Goal: Share content: Share content

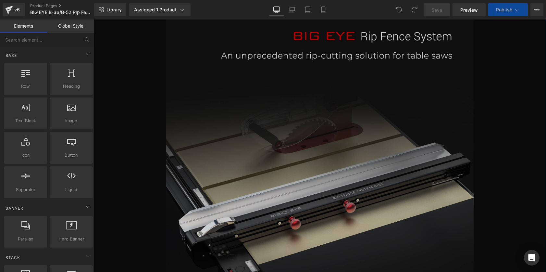
scroll to position [324, 0]
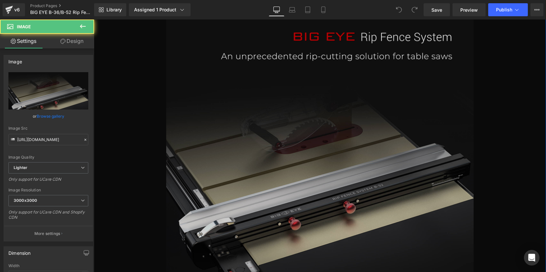
click at [301, 55] on img at bounding box center [319, 161] width 307 height 360
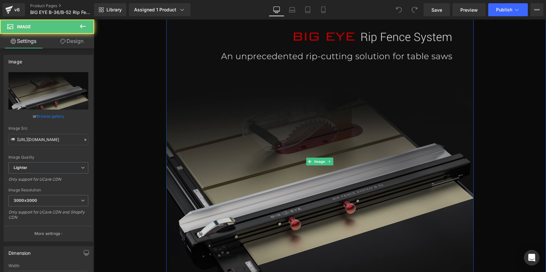
click at [314, 55] on img at bounding box center [319, 161] width 307 height 360
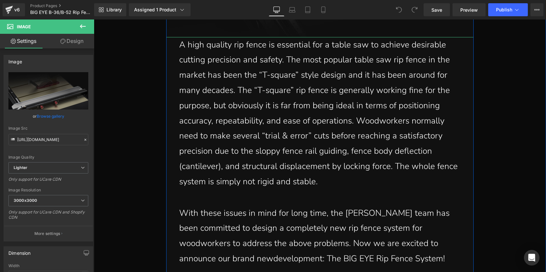
scroll to position [659, 0]
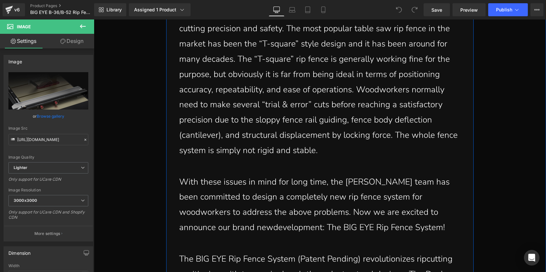
click at [331, 93] on p "A high quality rip fence is essential for a table saw to achieve desirable cutt…" at bounding box center [319, 82] width 281 height 152
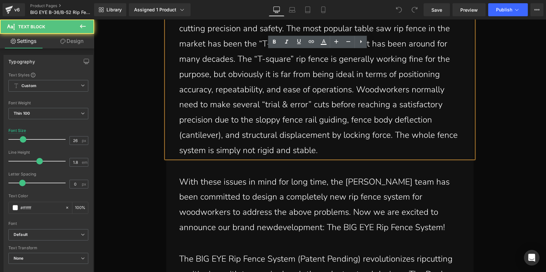
click at [306, 90] on p "A high quality rip fence is essential for a table saw to achieve desirable cutt…" at bounding box center [319, 82] width 281 height 152
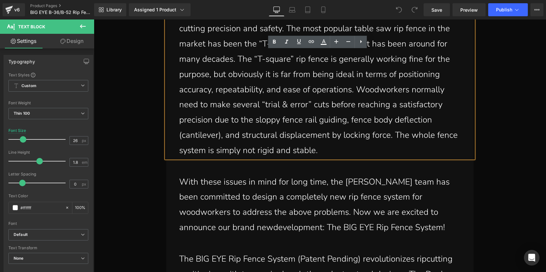
click at [261, 83] on p "A high quality rip fence is essential for a table saw to achieve desirable cutt…" at bounding box center [319, 82] width 281 height 152
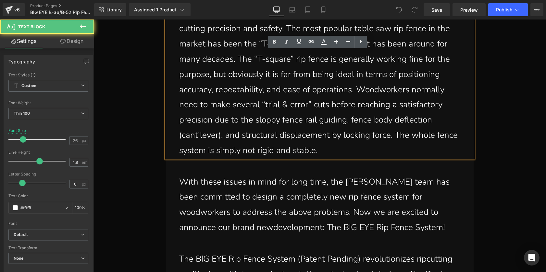
click at [228, 94] on p "A high quality rip fence is essential for a table saw to achieve desirable cutt…" at bounding box center [319, 82] width 281 height 152
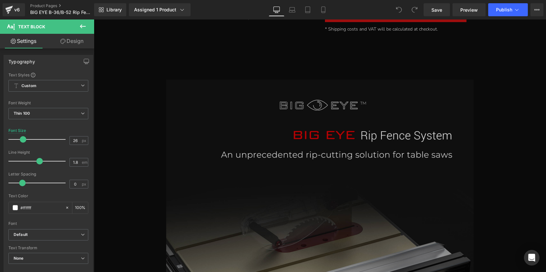
scroll to position [190, 0]
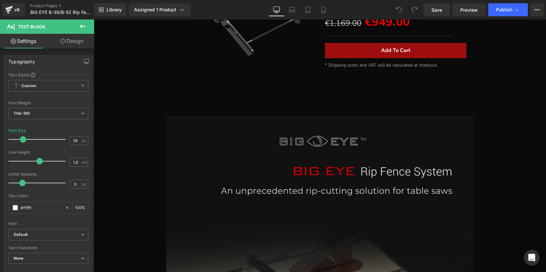
click at [301, 106] on div "Separator" at bounding box center [320, 107] width 452 height 16
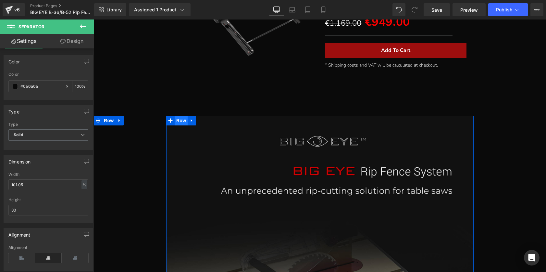
click at [178, 121] on span "Row" at bounding box center [181, 120] width 13 height 10
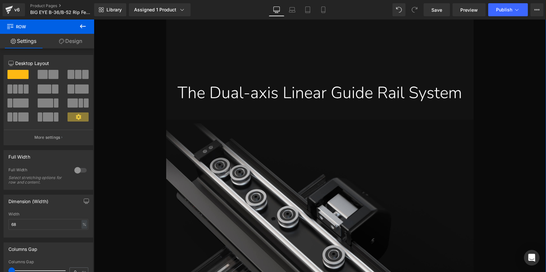
scroll to position [1616, 0]
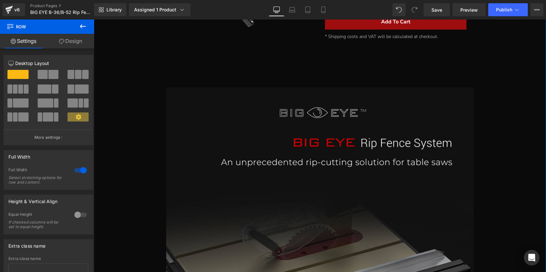
scroll to position [132, 0]
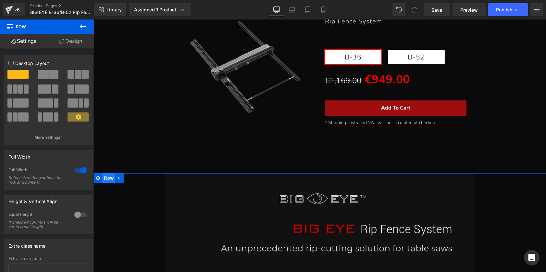
click at [108, 176] on span "Row" at bounding box center [108, 178] width 13 height 10
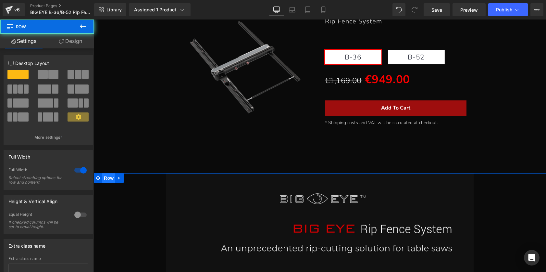
click at [108, 176] on span "Row" at bounding box center [108, 178] width 13 height 10
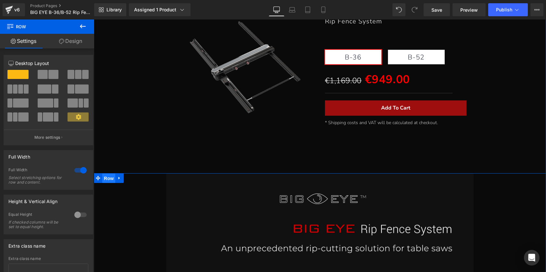
click at [108, 176] on span "Row" at bounding box center [108, 178] width 13 height 10
click at [118, 175] on icon at bounding box center [119, 177] width 5 height 5
click at [119, 177] on icon at bounding box center [119, 177] width 5 height 5
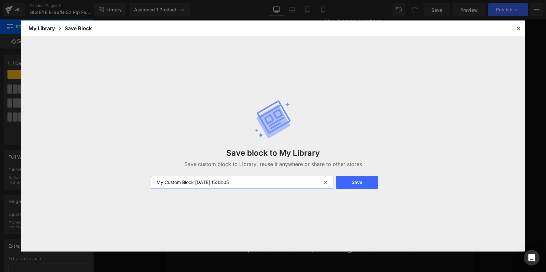
click at [248, 181] on input "My Custom Block [DATE] 15:13:05" at bounding box center [242, 181] width 183 height 13
drag, startPoint x: 244, startPoint y: 183, endPoint x: 161, endPoint y: 178, distance: 83.2
click at [161, 178] on input "My Custom Block [DATE] 15:13:05" at bounding box center [242, 181] width 183 height 13
type input "b"
type input "eu-big eye 图文分离"
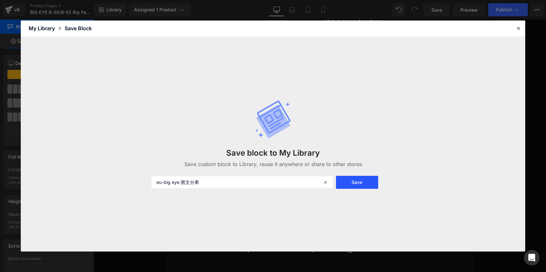
click at [364, 179] on button "Save" at bounding box center [357, 181] width 42 height 13
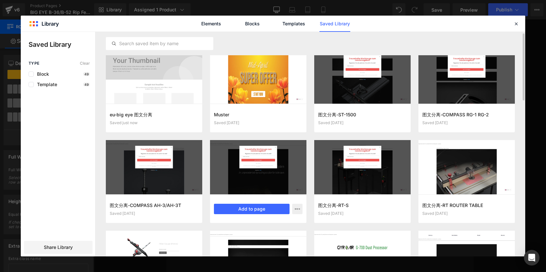
scroll to position [0, 0]
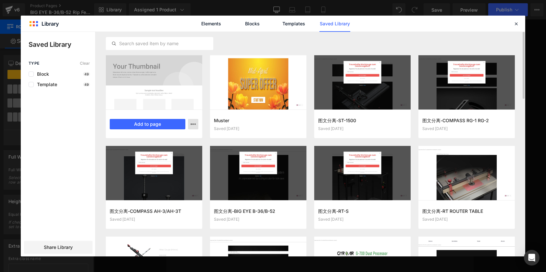
click at [196, 123] on button "button" at bounding box center [193, 124] width 10 height 10
click at [156, 122] on div at bounding box center [273, 144] width 504 height 224
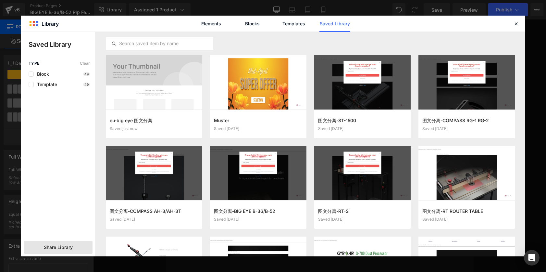
click at [64, 247] on span "Share Library" at bounding box center [58, 247] width 29 height 6
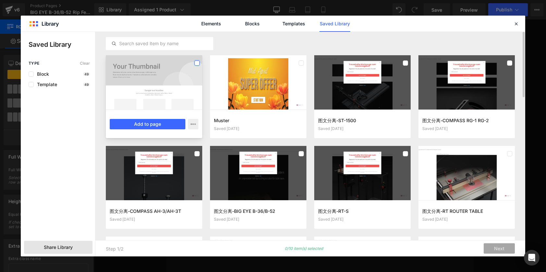
click at [197, 61] on label at bounding box center [196, 62] width 5 height 5
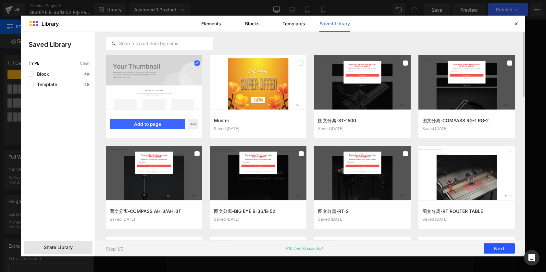
click at [496, 245] on button "Next" at bounding box center [498, 248] width 31 height 10
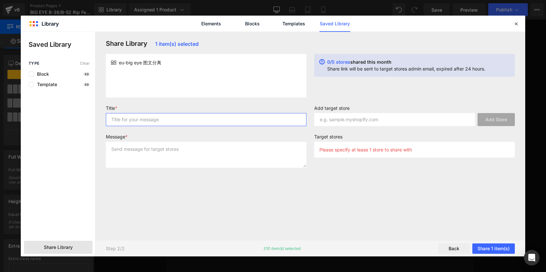
click at [138, 118] on input "text" at bounding box center [206, 119] width 200 height 13
paste input "[PERSON_NAME][DOMAIN_NAME]"
type input "[PERSON_NAME][DOMAIN_NAME]"
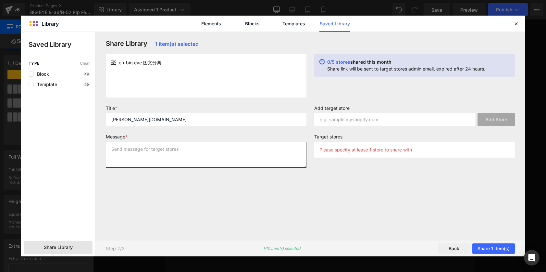
click at [135, 151] on textarea at bounding box center [206, 154] width 200 height 26
paste textarea "[PERSON_NAME][DOMAIN_NAME]"
type textarea "[PERSON_NAME][DOMAIN_NAME]"
click at [341, 120] on input "text" at bounding box center [394, 119] width 161 height 13
paste input "[PERSON_NAME][DOMAIN_NAME]"
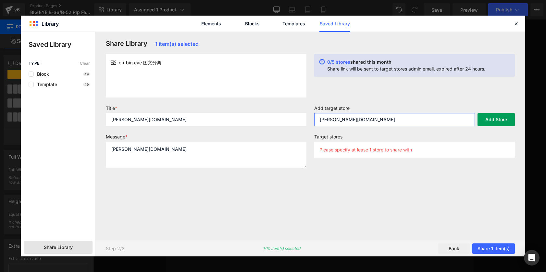
type input "[PERSON_NAME][DOMAIN_NAME]"
click at [490, 118] on button "Add Store" at bounding box center [495, 119] width 37 height 13
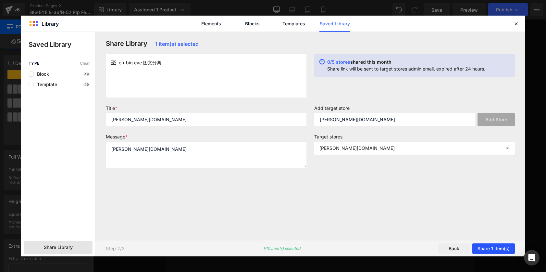
click at [489, 246] on button "Share 1 item(s)" at bounding box center [493, 248] width 42 height 10
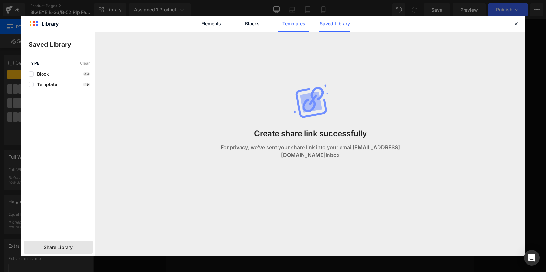
click at [290, 28] on link "Templates" at bounding box center [293, 24] width 31 height 16
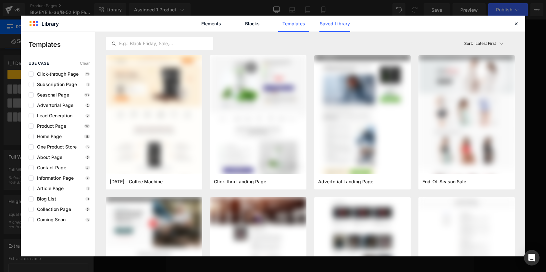
click at [333, 24] on link "Saved Library" at bounding box center [334, 24] width 31 height 16
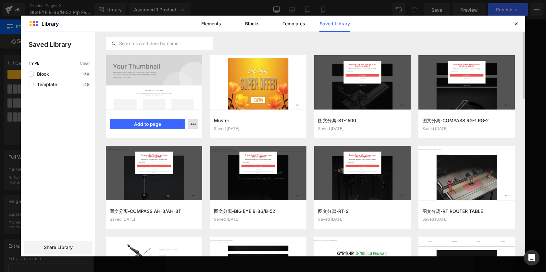
click at [193, 124] on icon "button" at bounding box center [192, 123] width 5 height 5
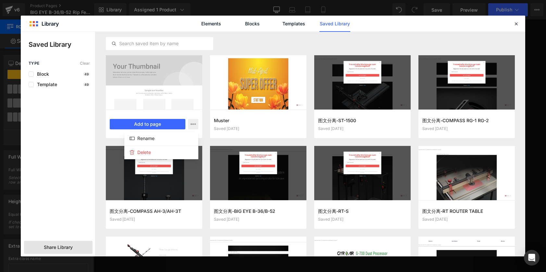
click at [71, 242] on div at bounding box center [273, 144] width 504 height 224
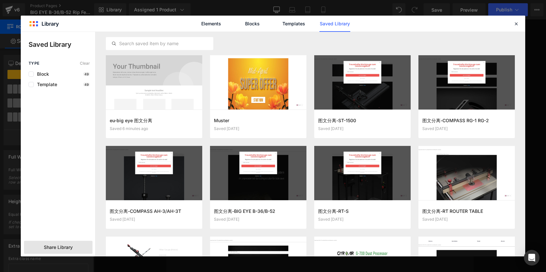
click at [68, 245] on span "Share Library" at bounding box center [58, 247] width 29 height 6
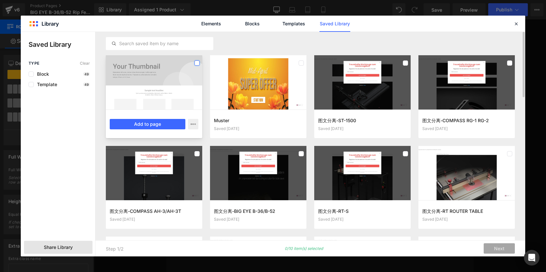
click at [198, 63] on label at bounding box center [196, 62] width 5 height 5
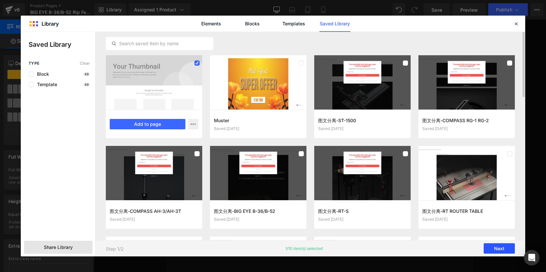
click at [502, 244] on button "Next" at bounding box center [498, 248] width 31 height 10
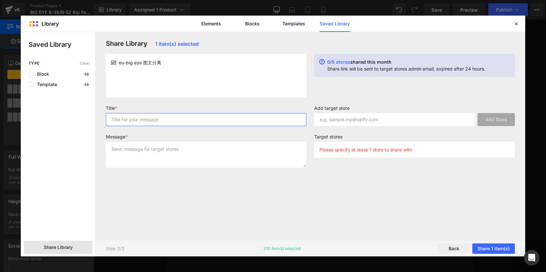
click at [152, 119] on input "text" at bounding box center [206, 119] width 200 height 13
paste input "[PERSON_NAME][DOMAIN_NAME]"
type input "[PERSON_NAME][DOMAIN_NAME]"
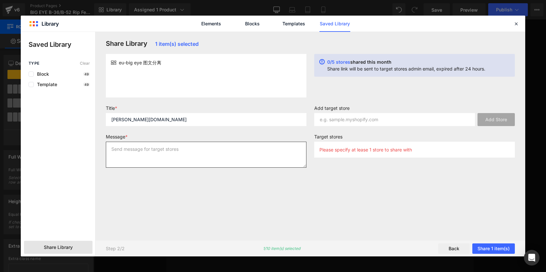
click at [157, 158] on textarea at bounding box center [206, 154] width 200 height 26
paste textarea "[PERSON_NAME][DOMAIN_NAME]"
type textarea "[PERSON_NAME][DOMAIN_NAME]"
drag, startPoint x: 187, startPoint y: 120, endPoint x: 114, endPoint y: 115, distance: 74.1
click at [114, 115] on input "[PERSON_NAME][DOMAIN_NAME]" at bounding box center [206, 119] width 200 height 13
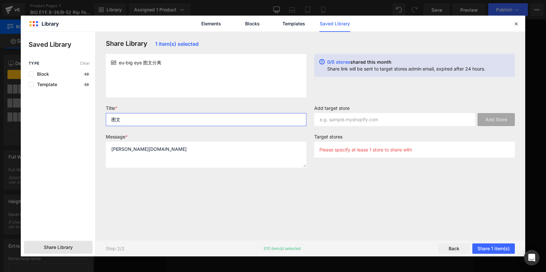
type input "图文"
drag, startPoint x: 167, startPoint y: 149, endPoint x: 106, endPoint y: 148, distance: 61.0
click at [106, 148] on textarea "[PERSON_NAME][DOMAIN_NAME]" at bounding box center [206, 154] width 200 height 26
type textarea "big eye"
click at [327, 122] on input "text" at bounding box center [394, 119] width 161 height 13
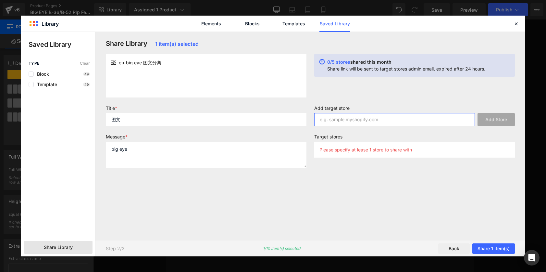
paste input "[PERSON_NAME][DOMAIN_NAME]"
type input "[PERSON_NAME][DOMAIN_NAME]"
click at [489, 120] on button "Add Store" at bounding box center [495, 119] width 37 height 13
click at [390, 175] on div "Share Library 1 item(s) selected eu-big eye 图文分离 0/5 stores shared this month S…" at bounding box center [310, 136] width 417 height 192
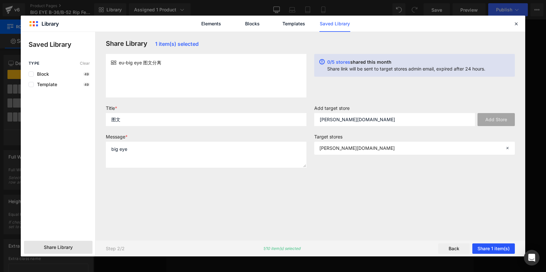
click at [498, 245] on button "Share 1 item(s)" at bounding box center [493, 248] width 42 height 10
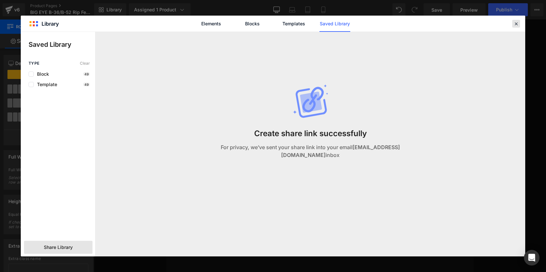
click at [516, 22] on icon at bounding box center [516, 24] width 6 height 6
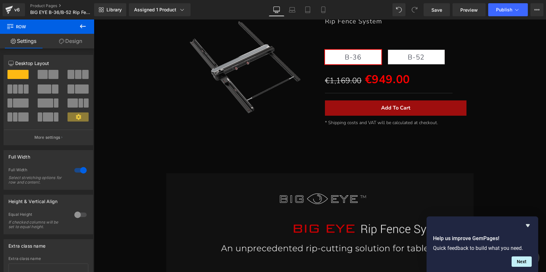
scroll to position [214, 0]
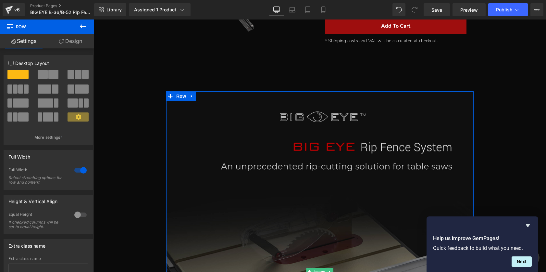
click at [372, 154] on img at bounding box center [319, 271] width 307 height 360
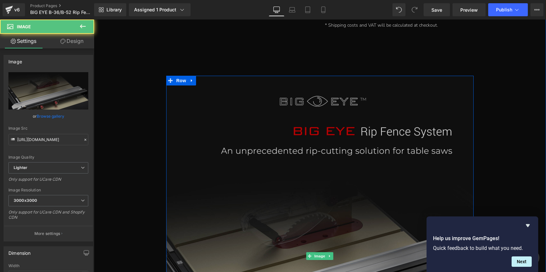
scroll to position [238, 0]
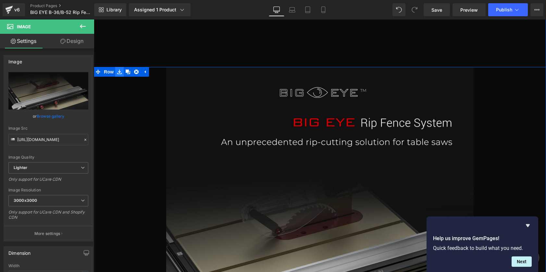
click at [117, 72] on icon at bounding box center [119, 71] width 5 height 5
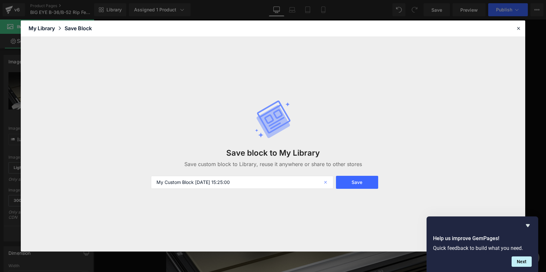
click at [323, 180] on icon at bounding box center [326, 181] width 14 height 13
click at [75, 32] on div "Save Block" at bounding box center [78, 28] width 27 height 8
click at [49, 28] on div "My Library" at bounding box center [47, 28] width 36 height 8
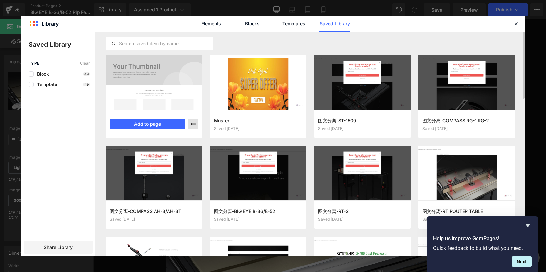
click at [194, 123] on icon "button" at bounding box center [192, 123] width 5 height 5
click at [129, 121] on div at bounding box center [273, 144] width 504 height 224
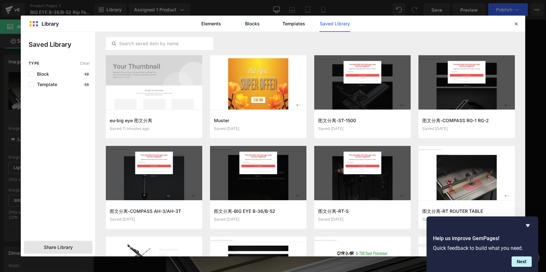
click at [57, 243] on div "Share Library" at bounding box center [58, 246] width 68 height 13
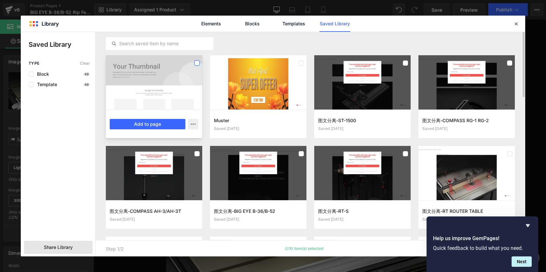
click at [197, 61] on label at bounding box center [196, 62] width 5 height 5
click at [530, 223] on icon "Hide survey" at bounding box center [528, 225] width 8 height 8
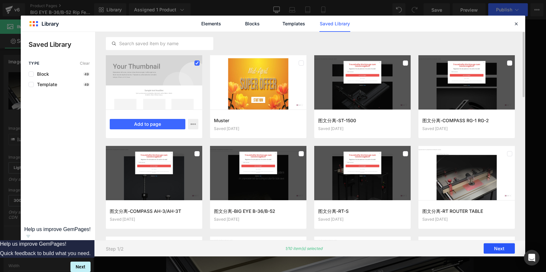
click at [497, 246] on button "Next" at bounding box center [498, 248] width 31 height 10
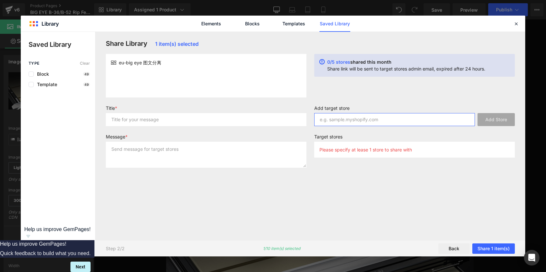
click at [325, 120] on input "text" at bounding box center [394, 119] width 161 height 13
paste input "[PERSON_NAME][DOMAIN_NAME]"
type input "[PERSON_NAME][DOMAIN_NAME]"
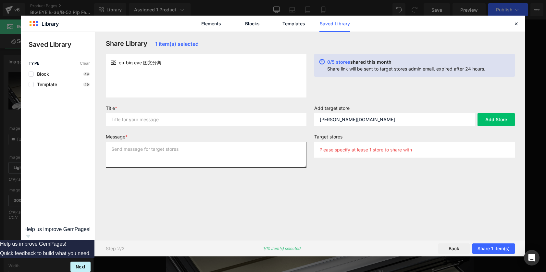
click at [149, 150] on textarea at bounding box center [206, 154] width 200 height 26
type textarea "如"
type textarea "图文分离"
click at [115, 120] on input "text" at bounding box center [206, 119] width 200 height 13
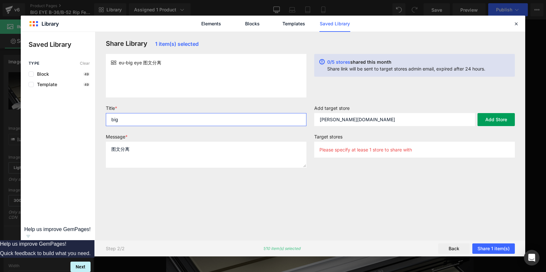
type input "big"
click at [490, 118] on button "Add Store" at bounding box center [495, 119] width 37 height 13
click at [436, 193] on div "Share Library 1 item(s) selected eu-big eye 图文分离 0/5 stores shared this month S…" at bounding box center [310, 136] width 417 height 192
click at [399, 118] on input "[PERSON_NAME][DOMAIN_NAME]" at bounding box center [394, 119] width 161 height 13
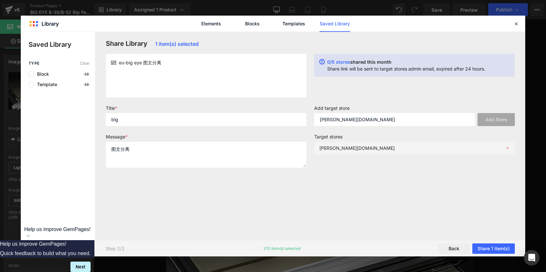
click at [386, 149] on p "[PERSON_NAME][DOMAIN_NAME]" at bounding box center [356, 148] width 75 height 6
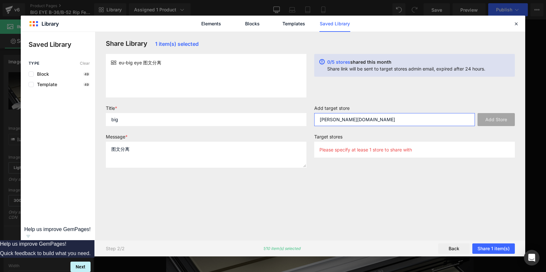
click at [390, 120] on input "[PERSON_NAME][DOMAIN_NAME]" at bounding box center [394, 119] width 161 height 13
paste input "[PERSON_NAME][DOMAIN_NAME]"
type input "[PERSON_NAME][DOMAIN_NAME]"
click at [497, 118] on button "Add Store" at bounding box center [495, 119] width 37 height 13
click at [369, 120] on input "[PERSON_NAME][DOMAIN_NAME]" at bounding box center [394, 119] width 161 height 13
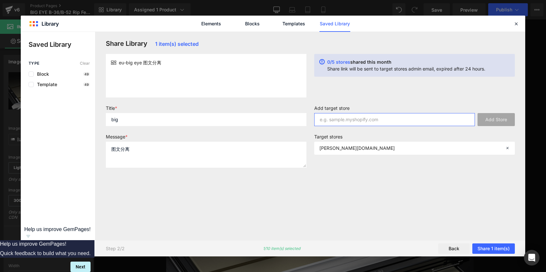
paste input "[PERSON_NAME][DOMAIN_NAME]"
type input "[PERSON_NAME][DOMAIN_NAME]"
click at [491, 121] on button "Add Store" at bounding box center [495, 119] width 37 height 13
click at [372, 121] on input "[PERSON_NAME][DOMAIN_NAME]" at bounding box center [394, 119] width 161 height 13
paste input "[PERSON_NAME][DOMAIN_NAME]"
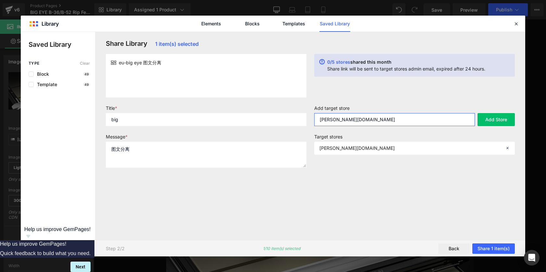
type input "[PERSON_NAME][DOMAIN_NAME]"
click at [120, 149] on textarea "图文分离" at bounding box center [206, 154] width 200 height 26
drag, startPoint x: 130, startPoint y: 150, endPoint x: 107, endPoint y: 148, distance: 23.1
click at [107, 148] on textarea "图文分离" at bounding box center [206, 154] width 200 height 26
type textarea "1"
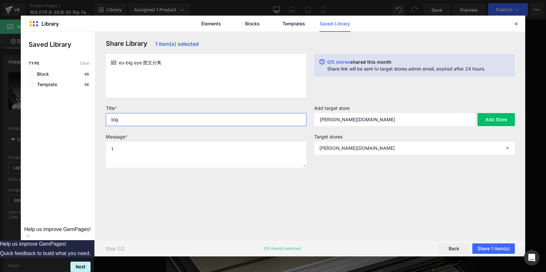
drag, startPoint x: 122, startPoint y: 122, endPoint x: 109, endPoint y: 121, distance: 13.4
click at [109, 121] on input "big" at bounding box center [206, 119] width 200 height 13
type input "13"
click at [501, 247] on button "Share 1 item(s)" at bounding box center [493, 248] width 42 height 10
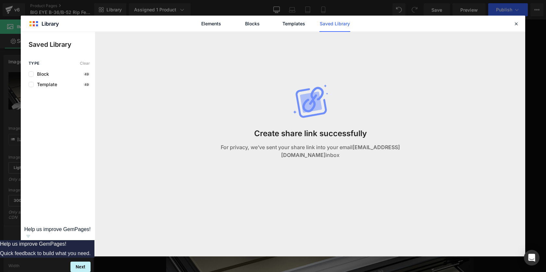
drag, startPoint x: 268, startPoint y: 148, endPoint x: 354, endPoint y: 155, distance: 86.3
click at [354, 155] on p "For privacy, we’ve sent your share link into your email [EMAIL_ADDRESS][DOMAIN_…" at bounding box center [309, 151] width 195 height 16
click at [333, 156] on strong "[EMAIL_ADDRESS][DOMAIN_NAME]" at bounding box center [340, 151] width 119 height 14
drag, startPoint x: 515, startPoint y: 23, endPoint x: 389, endPoint y: 66, distance: 132.7
click at [515, 23] on icon at bounding box center [516, 24] width 6 height 6
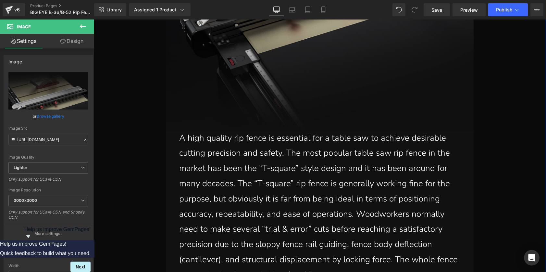
scroll to position [600, 0]
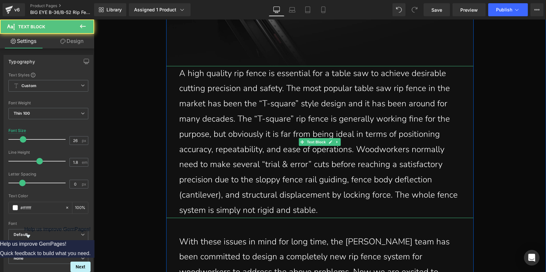
click at [303, 99] on p "A high quality rip fence is essential for a table saw to achieve desirable cutt…" at bounding box center [319, 142] width 281 height 152
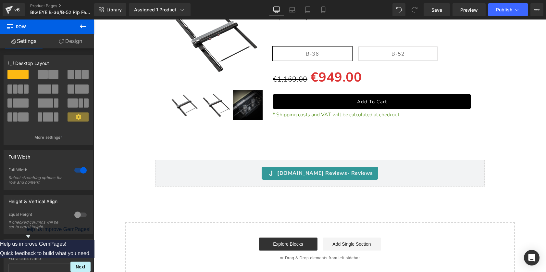
scroll to position [10110, 0]
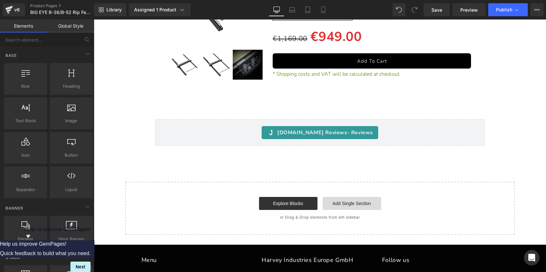
click at [330, 200] on link "Add Single Section" at bounding box center [351, 203] width 58 height 13
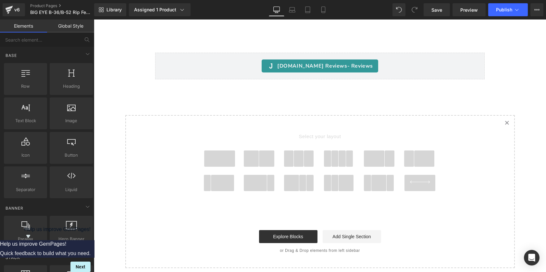
scroll to position [10249, 0]
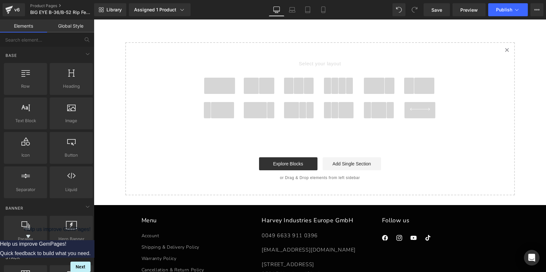
click at [504, 48] on icon "Created with Sketch." at bounding box center [506, 50] width 4 height 4
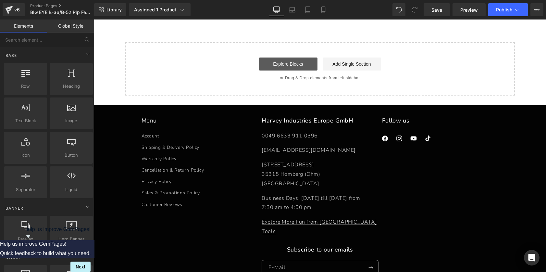
click at [279, 59] on link "Explore Blocks" at bounding box center [288, 63] width 58 height 13
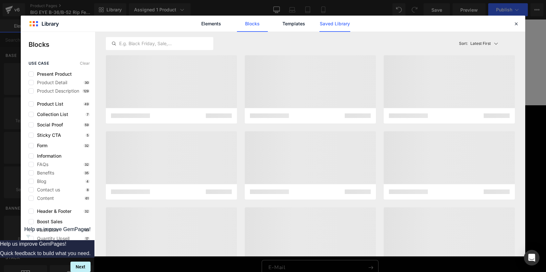
click at [341, 23] on link "Saved Library" at bounding box center [334, 24] width 31 height 16
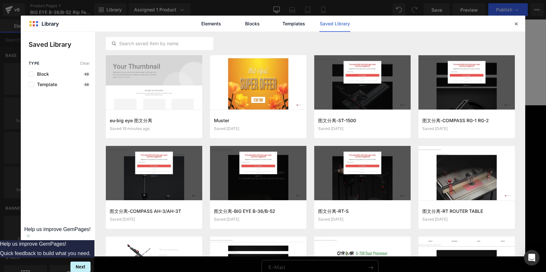
click at [51, 245] on span "Share Library" at bounding box center [58, 247] width 29 height 6
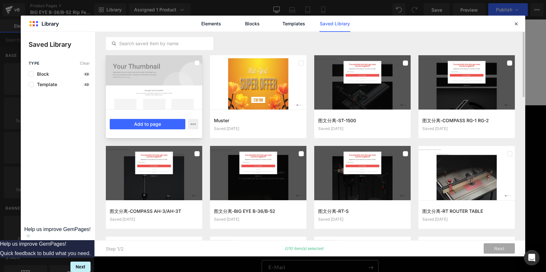
click at [196, 60] on div at bounding box center [196, 63] width 5 height 10
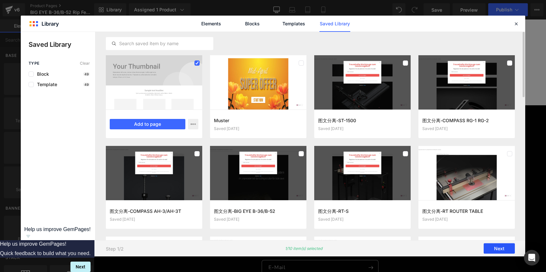
click at [499, 246] on button "Next" at bounding box center [498, 248] width 31 height 10
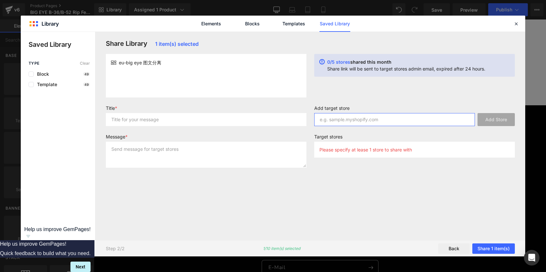
click at [395, 119] on input "text" at bounding box center [394, 119] width 161 height 13
paste input "[PERSON_NAME][DOMAIN_NAME]"
type input "[PERSON_NAME][DOMAIN_NAME]"
click at [499, 120] on button "Add Store" at bounding box center [495, 119] width 37 height 13
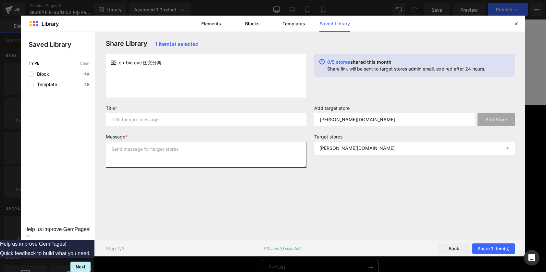
click at [171, 156] on textarea at bounding box center [206, 154] width 200 height 26
type textarea "1"
click at [182, 122] on input "text" at bounding box center [206, 119] width 200 height 13
type input "1"
click at [370, 168] on div "Add target store [PERSON_NAME][DOMAIN_NAME] Add Store Target stores [PERSON_NAM…" at bounding box center [414, 138] width 208 height 67
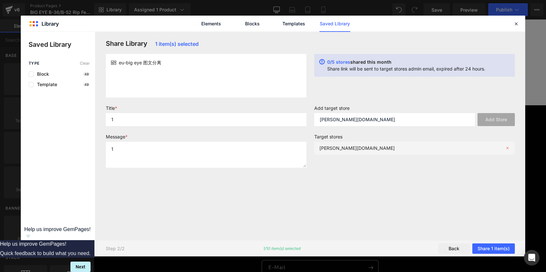
click at [337, 151] on div "[PERSON_NAME][DOMAIN_NAME]" at bounding box center [414, 147] width 200 height 13
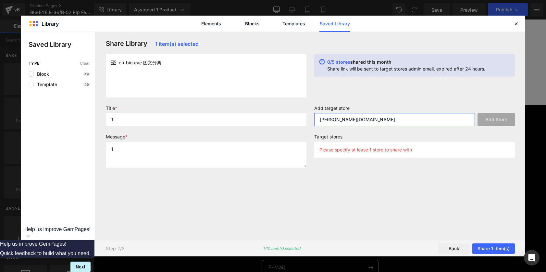
click at [427, 118] on input "[PERSON_NAME][DOMAIN_NAME]" at bounding box center [394, 119] width 161 height 13
click at [423, 187] on div "Share Library 1 item(s) selected eu-big eye 图文分离 0/5 stores shared this month S…" at bounding box center [310, 136] width 417 height 192
click at [377, 118] on input "[PERSON_NAME][DOMAIN_NAME]" at bounding box center [394, 119] width 161 height 13
paste input "[PERSON_NAME][DOMAIN_NAME]"
type input "[PERSON_NAME][DOMAIN_NAME]"
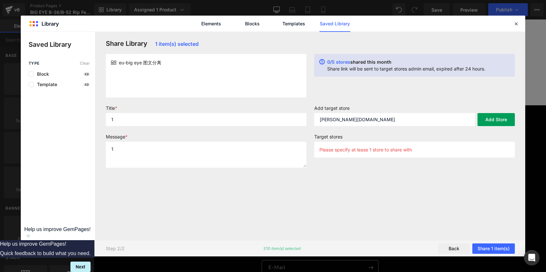
click at [502, 121] on button "Add Store" at bounding box center [495, 119] width 37 height 13
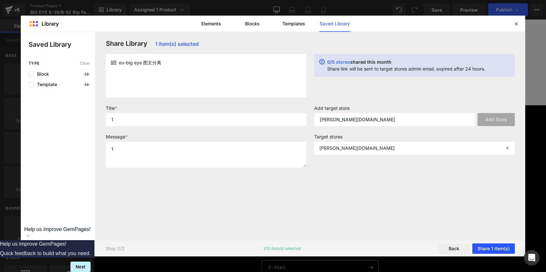
click at [503, 246] on button "Share 1 item(s)" at bounding box center [493, 248] width 42 height 10
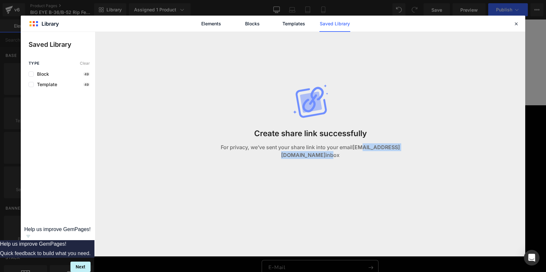
drag, startPoint x: 281, startPoint y: 155, endPoint x: 345, endPoint y: 155, distance: 63.9
click at [345, 155] on p "For privacy, we’ve sent your share link into your email [EMAIL_ADDRESS][DOMAIN_…" at bounding box center [309, 151] width 195 height 16
click at [308, 155] on strong "[EMAIL_ADDRESS][DOMAIN_NAME]" at bounding box center [340, 151] width 119 height 14
drag, startPoint x: 264, startPoint y: 154, endPoint x: 340, endPoint y: 154, distance: 75.3
click at [340, 154] on p "For privacy, we’ve sent your share link into your email [EMAIL_ADDRESS][DOMAIN_…" at bounding box center [309, 151] width 195 height 16
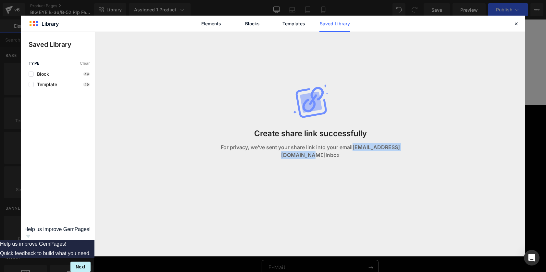
copy strong "[EMAIL_ADDRESS][DOMAIN_NAME]"
click at [278, 169] on div "Create share link successfully For privacy, we’ve sent your share link into you…" at bounding box center [310, 128] width 203 height 192
drag, startPoint x: 265, startPoint y: 154, endPoint x: 339, endPoint y: 154, distance: 74.6
click at [339, 154] on p "For privacy, we’ve sent your share link into your email [EMAIL_ADDRESS][DOMAIN_…" at bounding box center [309, 151] width 195 height 16
copy strong "[EMAIL_ADDRESS][DOMAIN_NAME]"
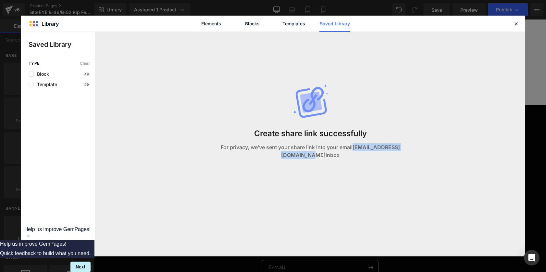
click at [338, 157] on strong "[EMAIL_ADDRESS][DOMAIN_NAME]" at bounding box center [340, 151] width 119 height 14
click at [285, 157] on strong "[EMAIL_ADDRESS][DOMAIN_NAME]" at bounding box center [340, 151] width 119 height 14
click at [516, 23] on icon at bounding box center [516, 24] width 6 height 6
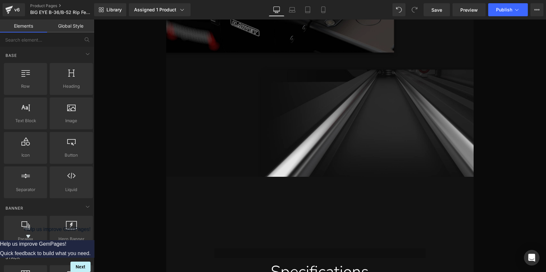
scroll to position [9542, 0]
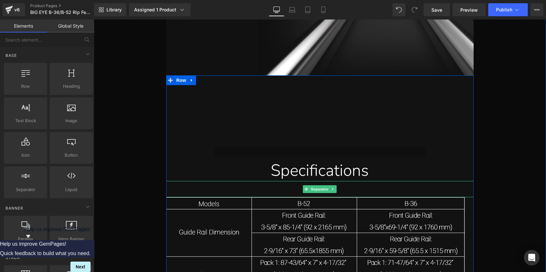
click at [357, 187] on hr at bounding box center [319, 190] width 209 height 13
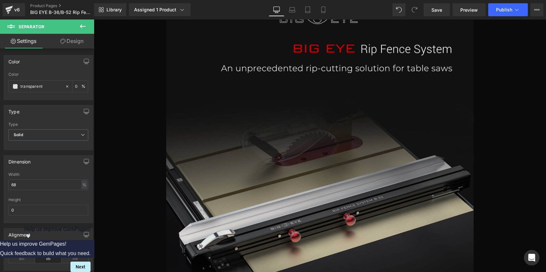
scroll to position [244, 0]
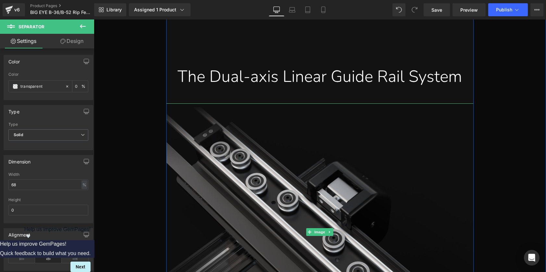
click at [228, 110] on img at bounding box center [319, 231] width 307 height 257
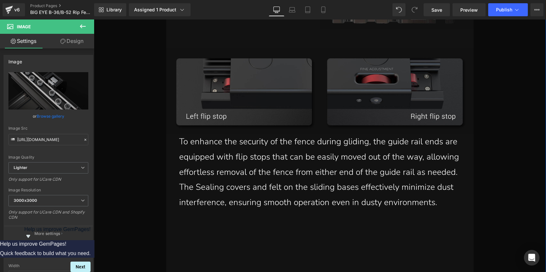
scroll to position [2582, 0]
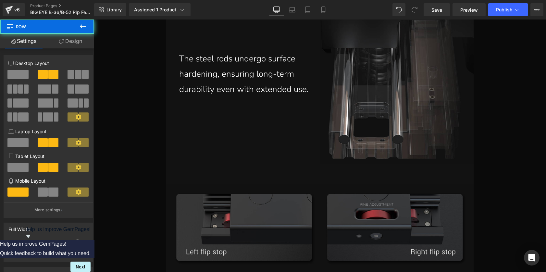
click at [187, 99] on div "The steel rods undergo surface hardening, ensuring long-term durability even wi…" at bounding box center [243, 74] width 154 height 212
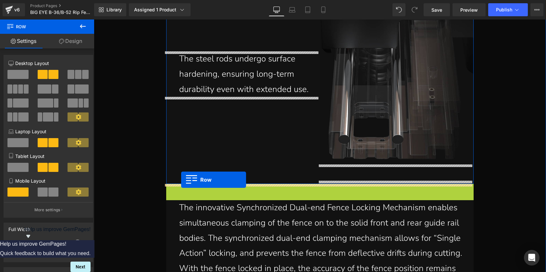
drag, startPoint x: 182, startPoint y: 186, endPoint x: 181, endPoint y: 179, distance: 6.6
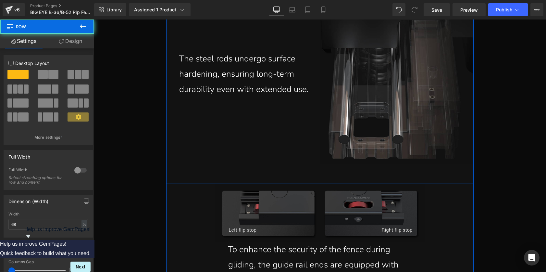
click at [194, 170] on div "The steel rods undergo surface hardening, ensuring long-term durability even wi…" at bounding box center [243, 74] width 154 height 212
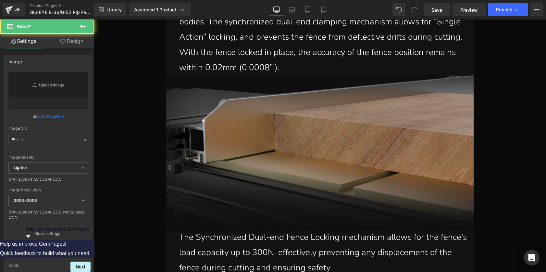
click at [194, 169] on img at bounding box center [319, 152] width 307 height 154
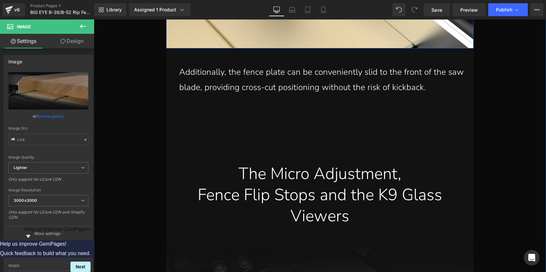
scroll to position [5853, 0]
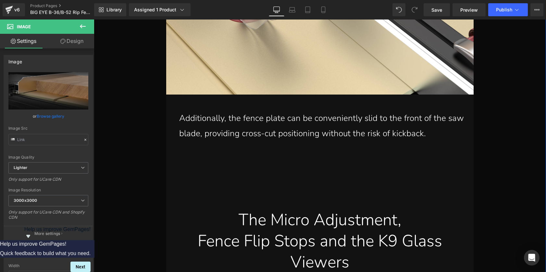
click at [190, 117] on p "Additionally, the fence plate can be conveniently slid to the front of the saw …" at bounding box center [321, 126] width 284 height 30
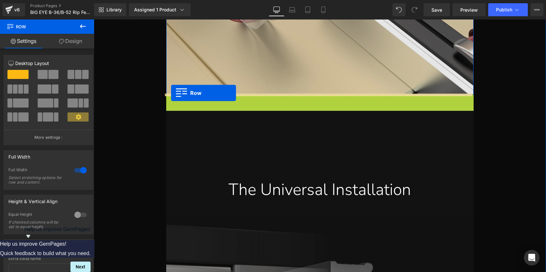
drag, startPoint x: 177, startPoint y: 99, endPoint x: 171, endPoint y: 93, distance: 8.7
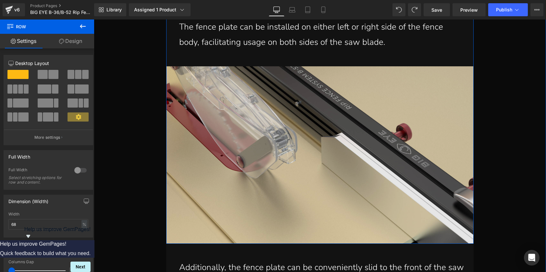
scroll to position [5775, 0]
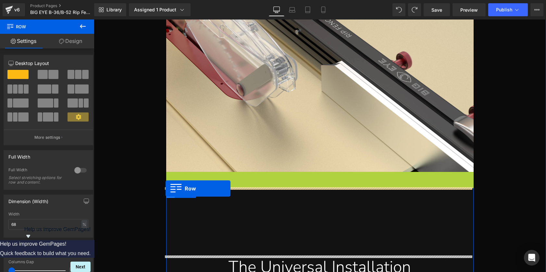
drag, startPoint x: 174, startPoint y: 174, endPoint x: 165, endPoint y: 188, distance: 16.6
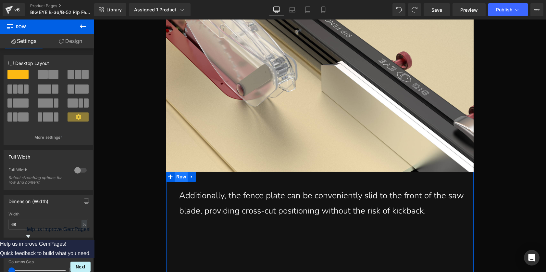
click at [177, 175] on span "Row" at bounding box center [181, 177] width 13 height 10
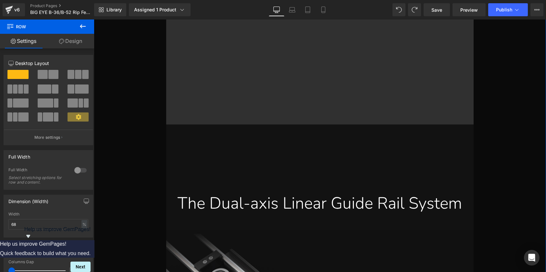
scroll to position [1553, 0]
click at [235, 155] on hr at bounding box center [319, 158] width 209 height 65
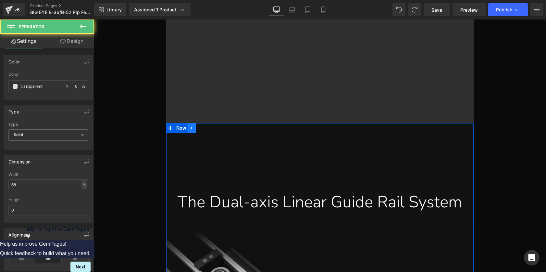
click at [190, 129] on icon at bounding box center [191, 128] width 5 height 5
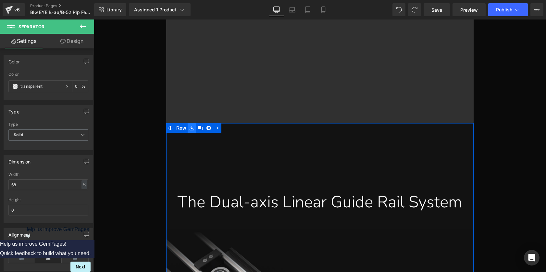
click at [191, 127] on icon at bounding box center [191, 128] width 5 height 5
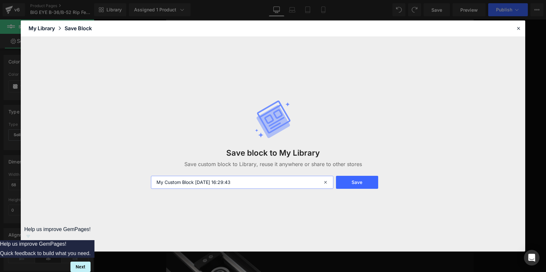
drag, startPoint x: 250, startPoint y: 182, endPoint x: 153, endPoint y: 181, distance: 97.0
click at [153, 181] on input "My Custom Block [DATE] 16:29:43" at bounding box center [242, 181] width 183 height 13
type input "2"
click at [356, 181] on button "Save" at bounding box center [357, 181] width 42 height 13
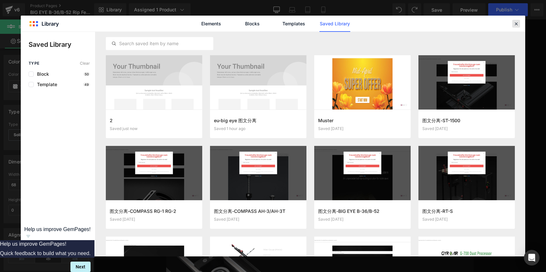
click at [514, 24] on icon at bounding box center [516, 24] width 6 height 6
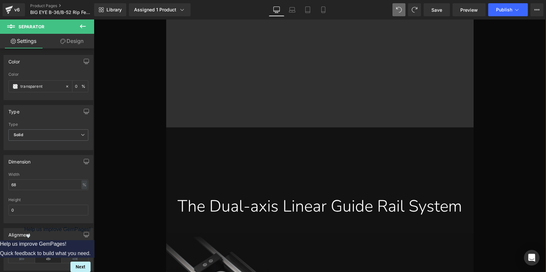
scroll to position [1594, 0]
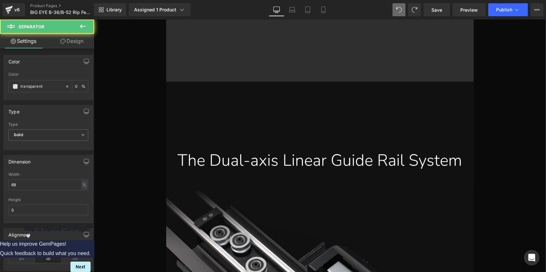
click at [212, 129] on div at bounding box center [319, 115] width 307 height 68
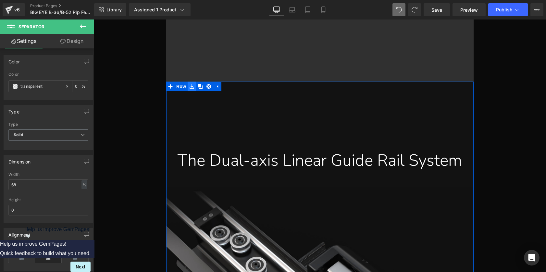
click at [189, 84] on icon at bounding box center [191, 86] width 5 height 5
click at [189, 87] on icon at bounding box center [191, 86] width 5 height 5
click at [189, 86] on icon at bounding box center [191, 86] width 5 height 5
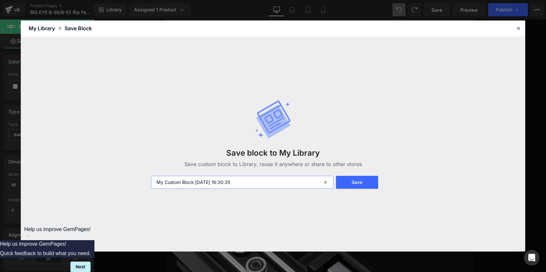
drag, startPoint x: 249, startPoint y: 182, endPoint x: 147, endPoint y: 184, distance: 102.5
click at [147, 184] on div "My Custom Block [DATE] 16:30:35" at bounding box center [241, 181] width 189 height 13
type input "2"
click at [358, 181] on button "Save" at bounding box center [357, 181] width 42 height 13
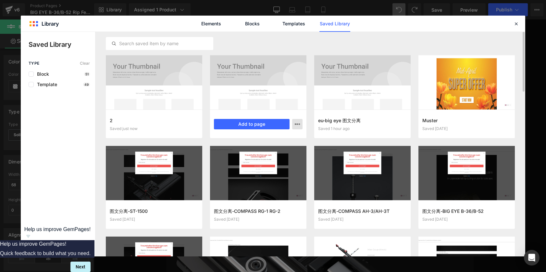
click at [298, 124] on icon "button" at bounding box center [297, 123] width 5 height 5
click at [258, 151] on div "Delete" at bounding box center [265, 152] width 74 height 14
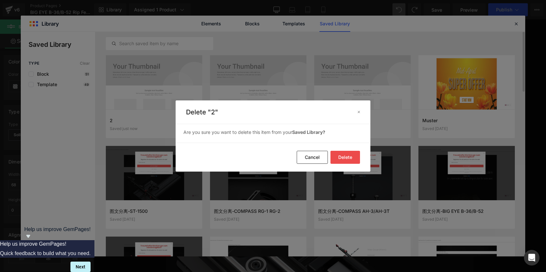
click at [342, 157] on button "Delete" at bounding box center [345, 157] width 30 height 13
click at [346, 159] on button "Delete" at bounding box center [345, 157] width 30 height 13
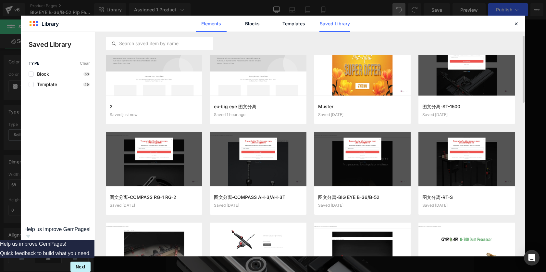
scroll to position [0, 0]
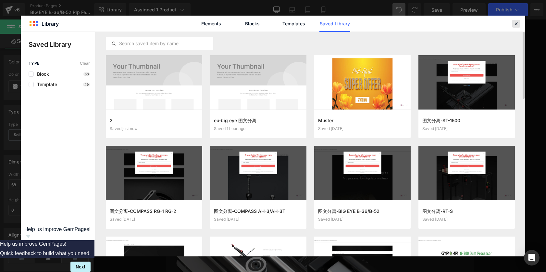
click at [515, 23] on icon at bounding box center [516, 24] width 6 height 6
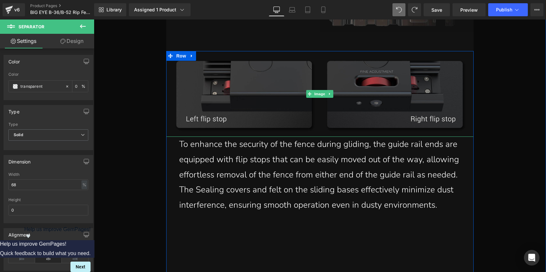
scroll to position [2683, 0]
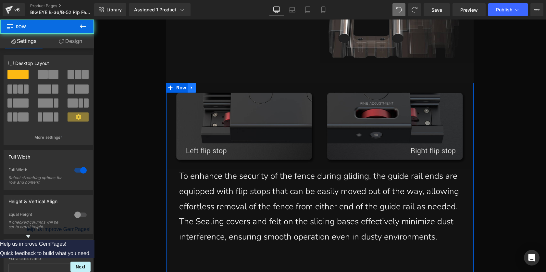
click at [191, 88] on icon at bounding box center [191, 87] width 1 height 3
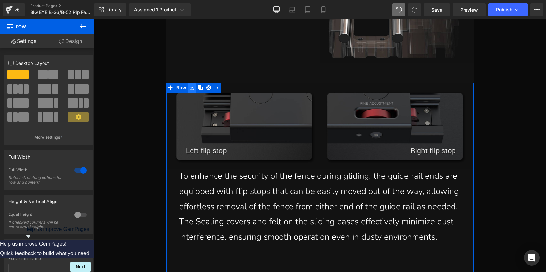
click at [189, 86] on icon at bounding box center [191, 87] width 5 height 5
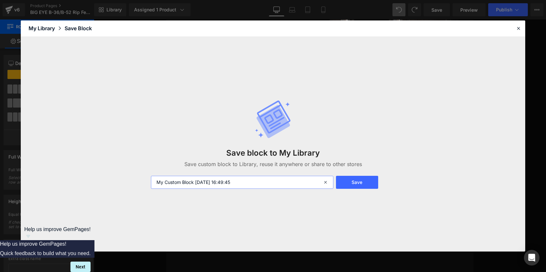
click at [237, 183] on input "My Custom Block [DATE] 16:49:45" at bounding box center [242, 181] width 183 height 13
drag, startPoint x: 245, startPoint y: 184, endPoint x: 151, endPoint y: 180, distance: 93.5
click at [151, 180] on input "My Custom Block [DATE] 16:49:45" at bounding box center [242, 181] width 183 height 13
type input "3"
click at [350, 183] on button "Save" at bounding box center [357, 181] width 42 height 13
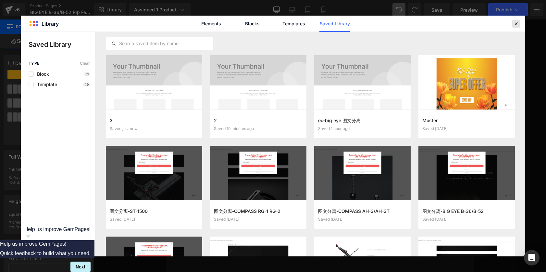
click at [515, 22] on icon at bounding box center [516, 24] width 6 height 6
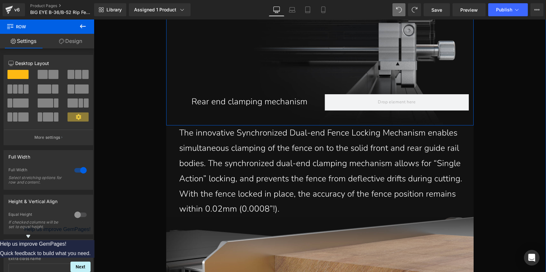
scroll to position [3446, 0]
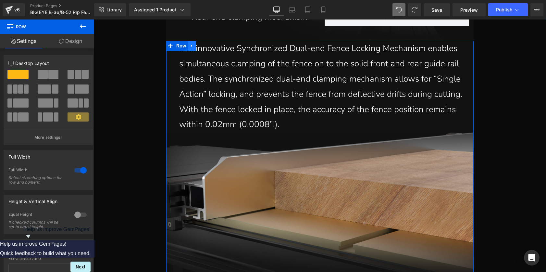
click at [191, 46] on icon at bounding box center [191, 45] width 1 height 3
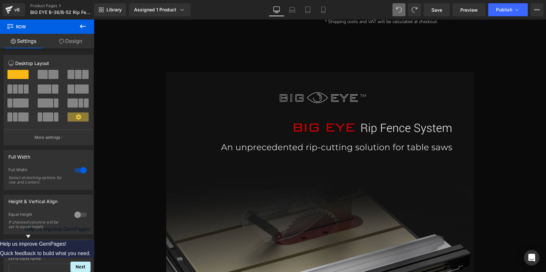
scroll to position [0, 0]
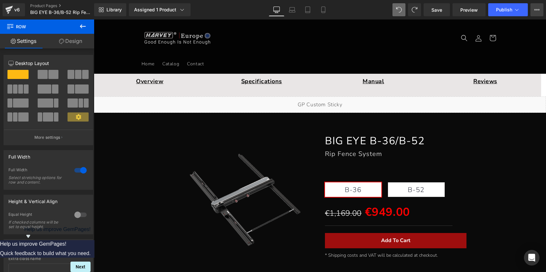
click at [537, 9] on icon at bounding box center [536, 9] width 5 height 5
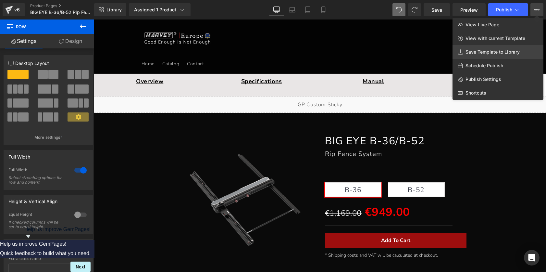
click at [476, 53] on span "Save Template to Library" at bounding box center [492, 52] width 54 height 6
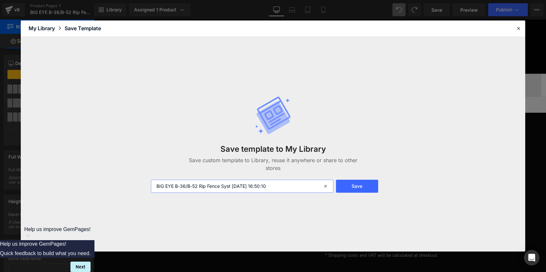
drag, startPoint x: 280, startPoint y: 185, endPoint x: 151, endPoint y: 184, distance: 128.5
click at [151, 184] on input "BIG EYE B-36/B-52 Rip Fence Syst [DATE] 16:50:10" at bounding box center [242, 185] width 183 height 13
click at [183, 188] on input "BIG EYE B-36/B-52 Rip Fence Syst [DATE] 16:50:10" at bounding box center [242, 185] width 183 height 13
drag, startPoint x: 204, startPoint y: 185, endPoint x: 294, endPoint y: 183, distance: 89.9
click at [294, 183] on input "BIG EYE B-36/B-52 Rip Fence Syst [DATE] 16:50:10" at bounding box center [242, 185] width 183 height 13
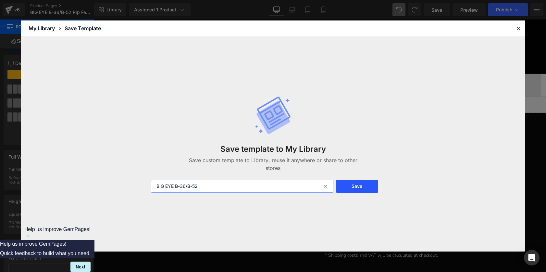
type input "BIG EYE B-36/B-52"
click at [358, 184] on button "Save" at bounding box center [357, 185] width 42 height 13
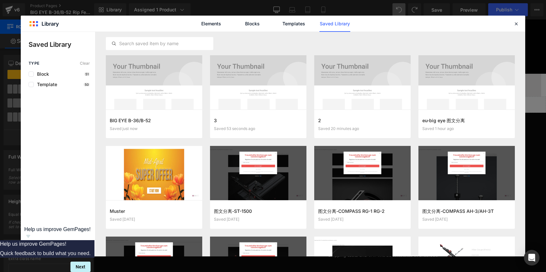
click at [74, 249] on div "Share Library" at bounding box center [58, 246] width 68 height 13
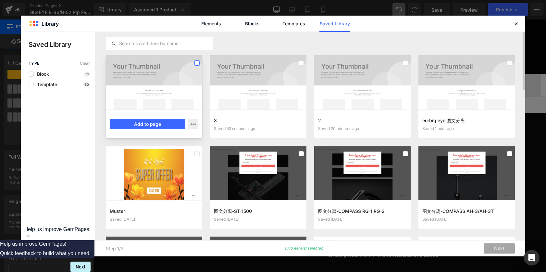
click at [197, 63] on label at bounding box center [196, 62] width 5 height 5
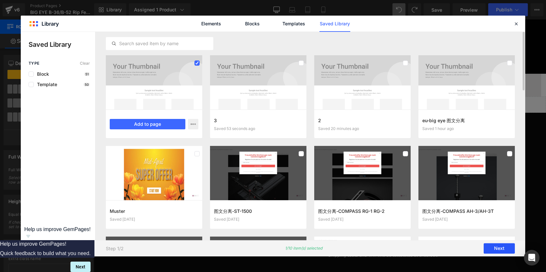
click at [503, 249] on button "Next" at bounding box center [498, 248] width 31 height 10
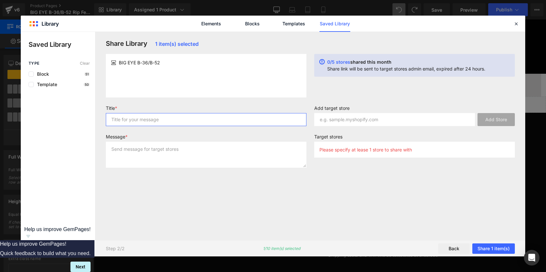
click at [215, 122] on input "text" at bounding box center [206, 119] width 200 height 13
type input "12"
click at [144, 153] on textarea at bounding box center [206, 154] width 200 height 26
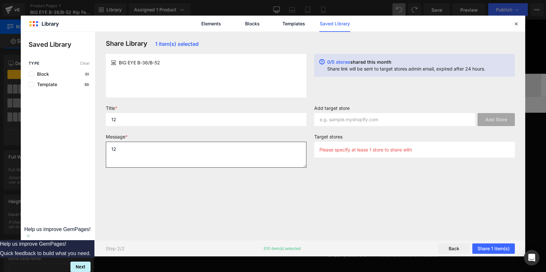
type textarea "12"
click at [341, 119] on input "text" at bounding box center [394, 119] width 161 height 13
paste input "[PERSON_NAME][DOMAIN_NAME]"
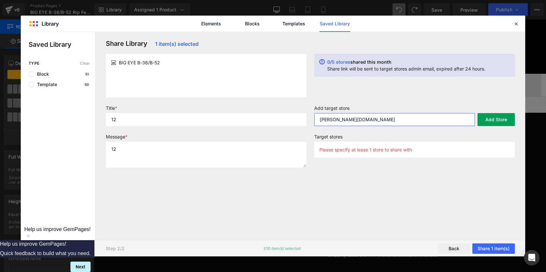
type input "[PERSON_NAME][DOMAIN_NAME]"
click at [501, 119] on button "Add Store" at bounding box center [495, 119] width 37 height 13
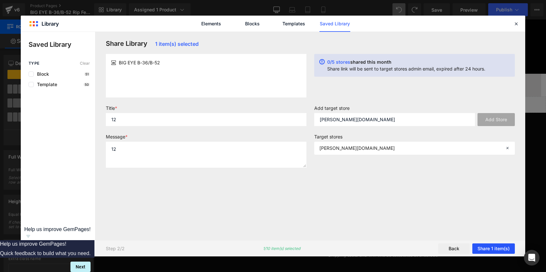
click at [495, 244] on button "Share 1 item(s)" at bounding box center [493, 248] width 42 height 10
click at [506, 249] on button "Share 1 item(s)" at bounding box center [493, 248] width 42 height 10
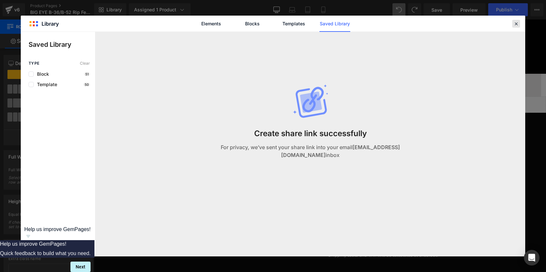
drag, startPoint x: 514, startPoint y: 24, endPoint x: 420, endPoint y: 4, distance: 96.0
click at [514, 24] on icon at bounding box center [516, 24] width 6 height 6
